Goal: Information Seeking & Learning: Understand process/instructions

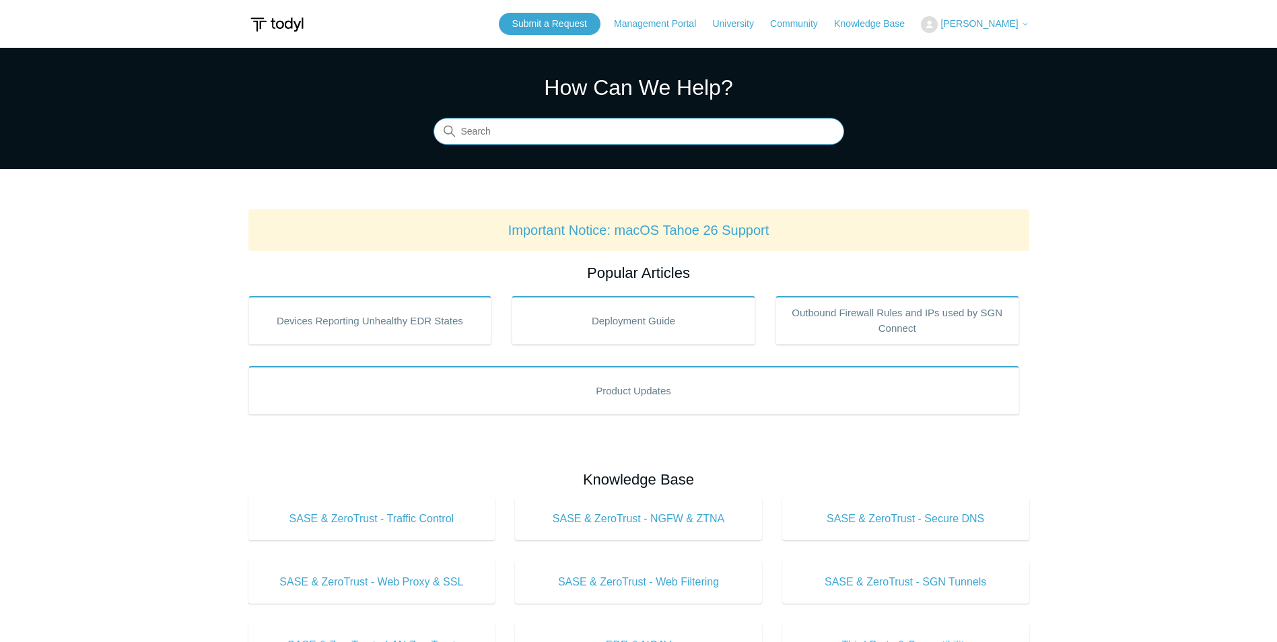
click at [499, 133] on input "Search" at bounding box center [639, 131] width 411 height 27
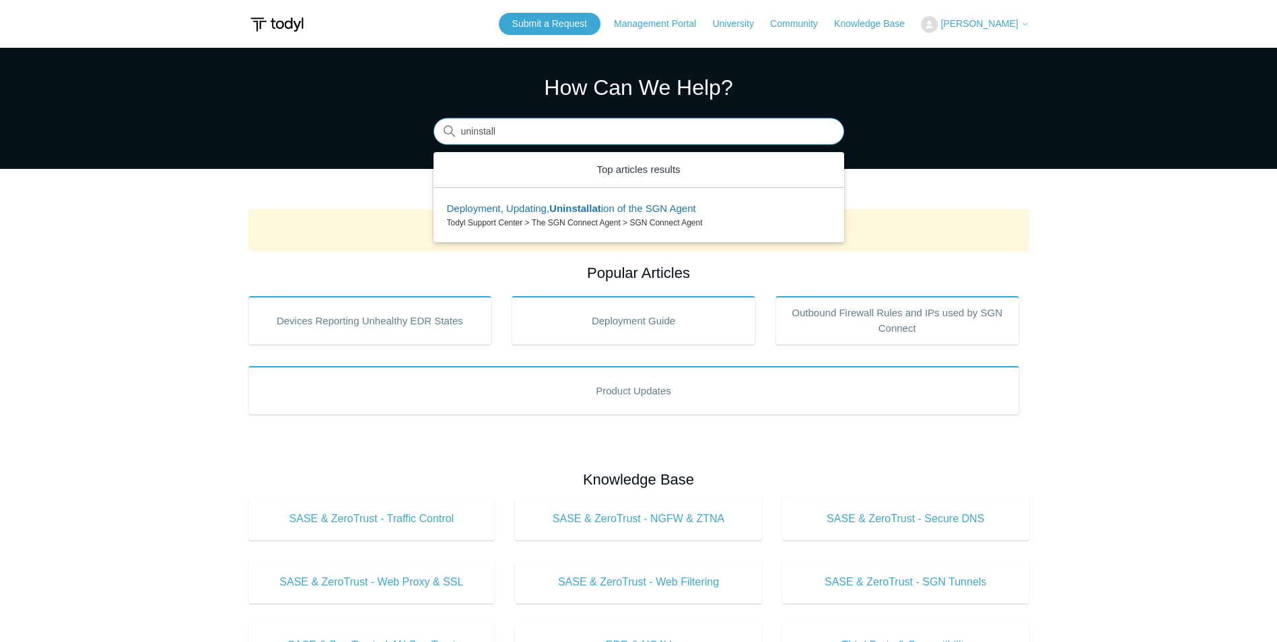
type input "uninstall"
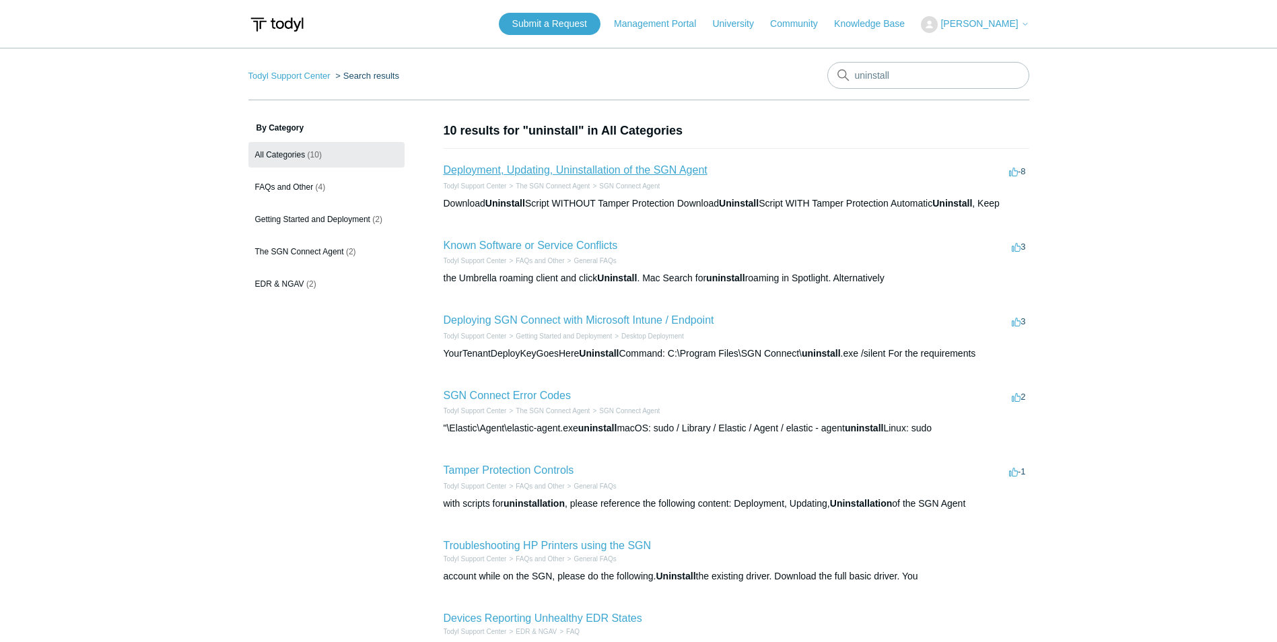
click at [528, 169] on link "Deployment, Updating, Uninstallation of the SGN Agent" at bounding box center [576, 169] width 264 height 11
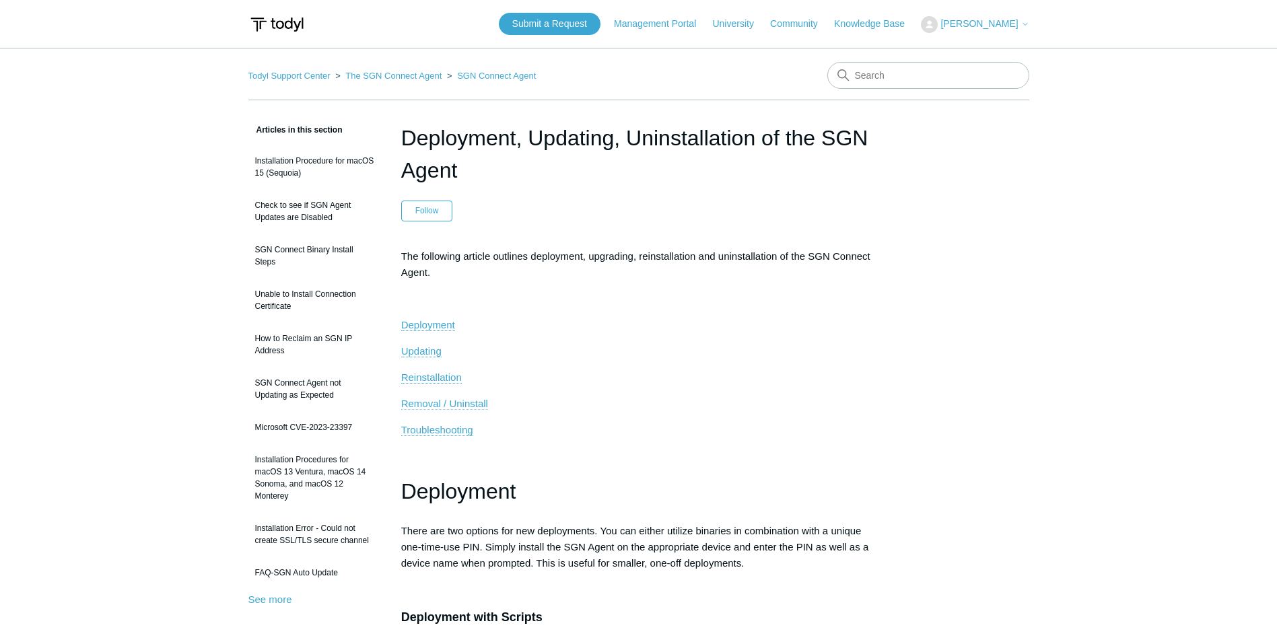
click at [472, 407] on span "Removal / Uninstall" at bounding box center [444, 403] width 87 height 11
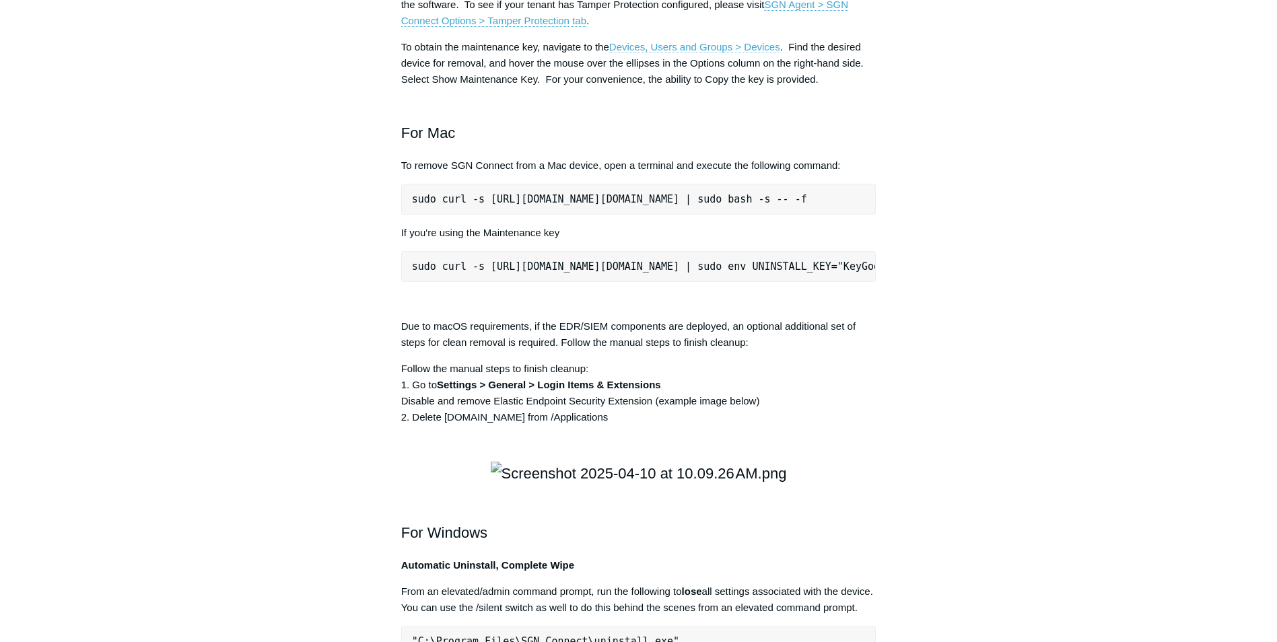
click at [688, 53] on link "Devices, Users and Groups > Devices" at bounding box center [694, 47] width 171 height 12
